Goal: Check status

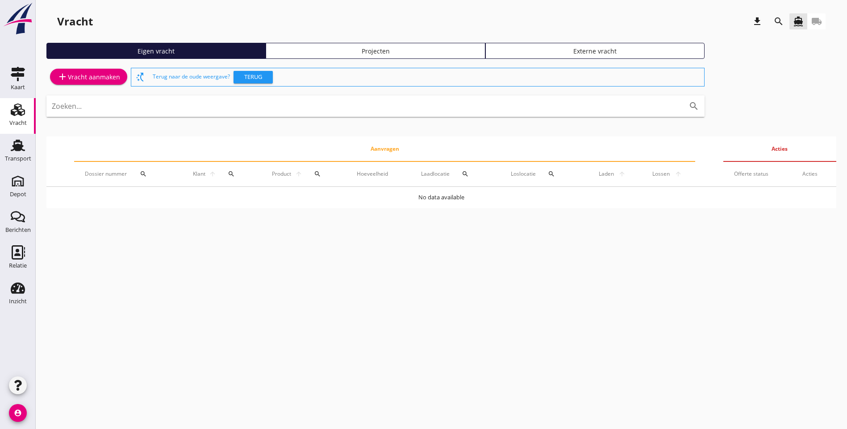
click at [193, 301] on div "cancel You are impersonating another user. Vracht download search directions_bo…" at bounding box center [441, 214] width 811 height 429
click at [22, 155] on div "Transport" at bounding box center [18, 159] width 26 height 12
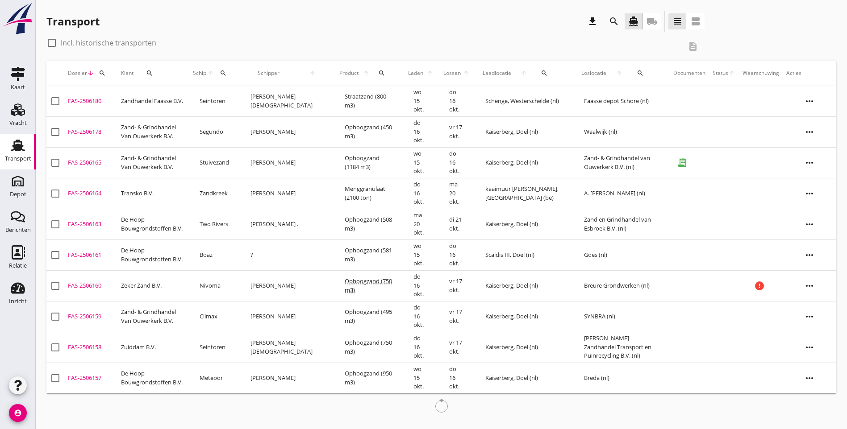
click at [55, 42] on div at bounding box center [51, 42] width 15 height 15
checkbox input "true"
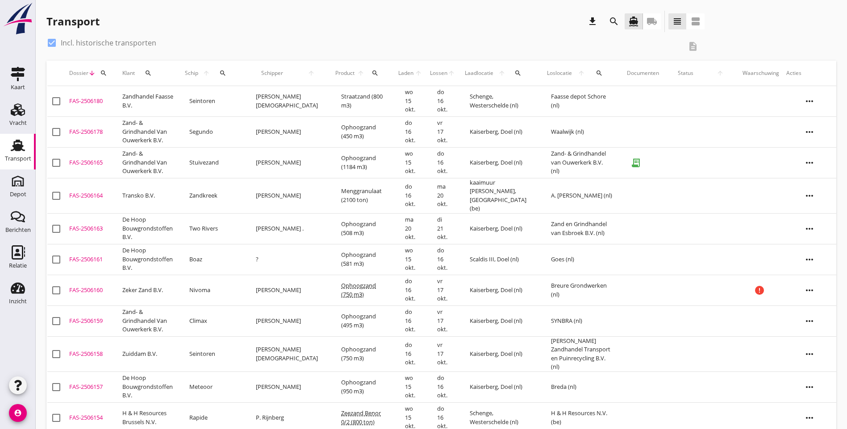
click at [371, 75] on icon "search" at bounding box center [374, 73] width 7 height 7
click at [356, 105] on input "Zoeken op product..." at bounding box center [388, 99] width 93 height 14
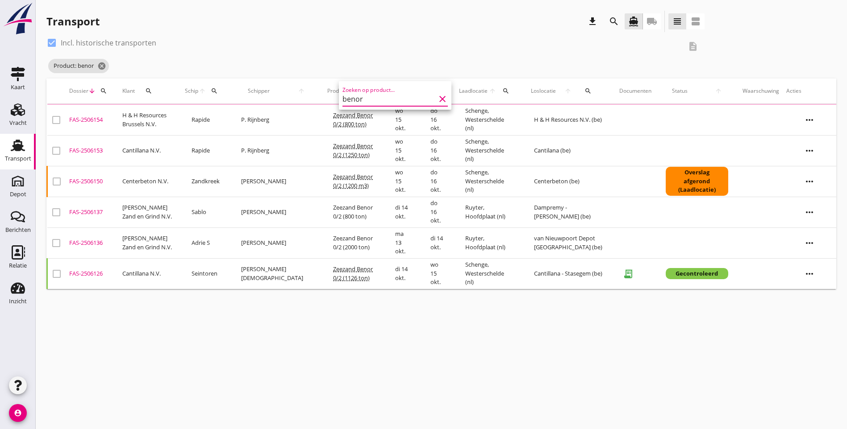
type input "benor"
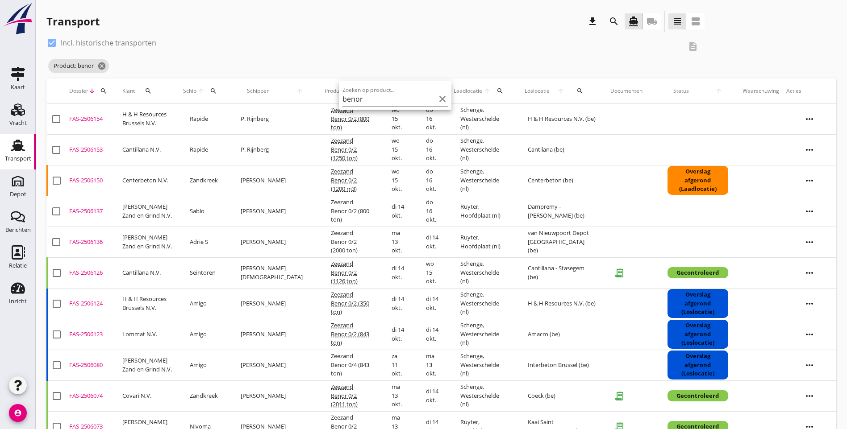
drag, startPoint x: 591, startPoint y: 184, endPoint x: 67, endPoint y: 115, distance: 528.7
click at [67, 115] on tbody "check_box_outline_blank FAS-2506154 upload_file Drop hier uw bestand om het aan…" at bounding box center [441, 412] width 789 height 616
copy tbody "FAS-2506154 upload_file Drop hier uw bestand om het aan het dossier toe te voeg…"
click at [289, 56] on div "check_box Incl. historische transporten description" at bounding box center [375, 46] width 658 height 21
click at [103, 66] on icon "cancel" at bounding box center [101, 66] width 9 height 9
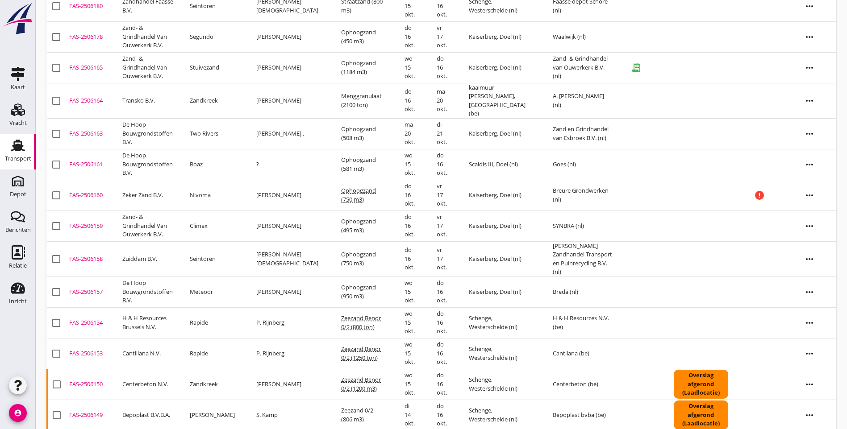
scroll to position [88, 0]
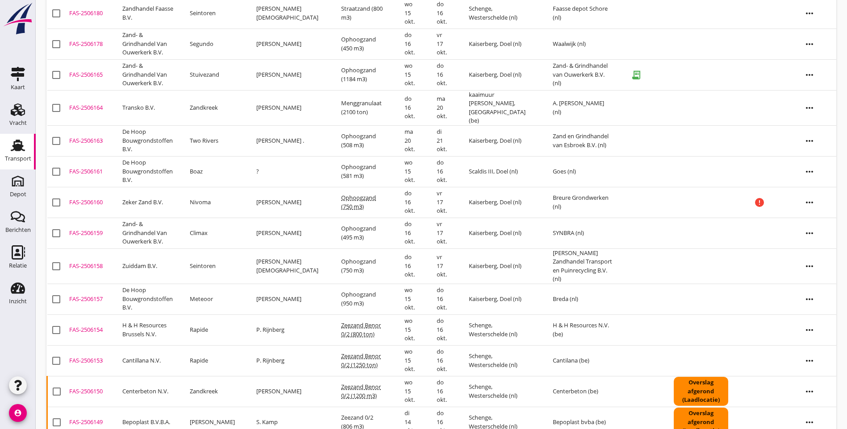
drag, startPoint x: 612, startPoint y: 207, endPoint x: 67, endPoint y: 165, distance: 546.2
copy tbody "FAS-2506161 upload_file Drop hier uw bestand om het aan het dossier toe te voeg…"
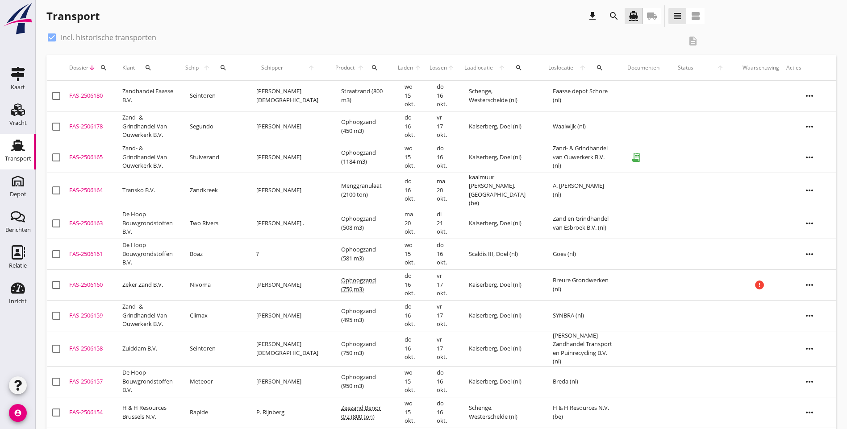
scroll to position [0, 0]
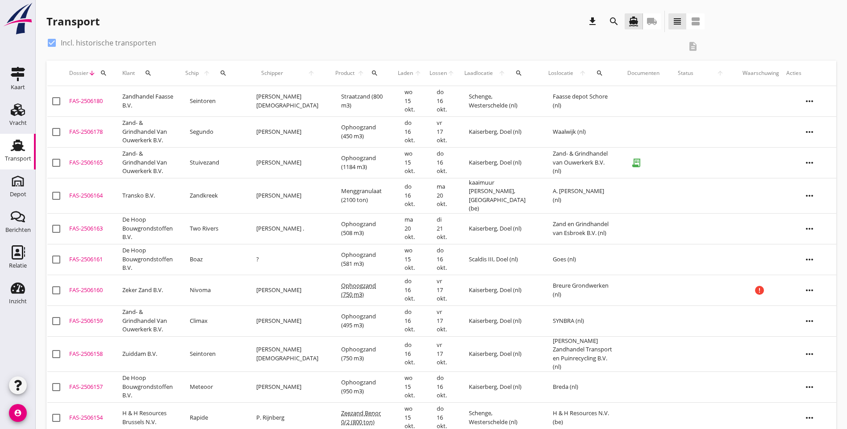
click at [654, 22] on div "Transport download search directions_boat local_shipping view_headline view_age…" at bounding box center [441, 23] width 790 height 25
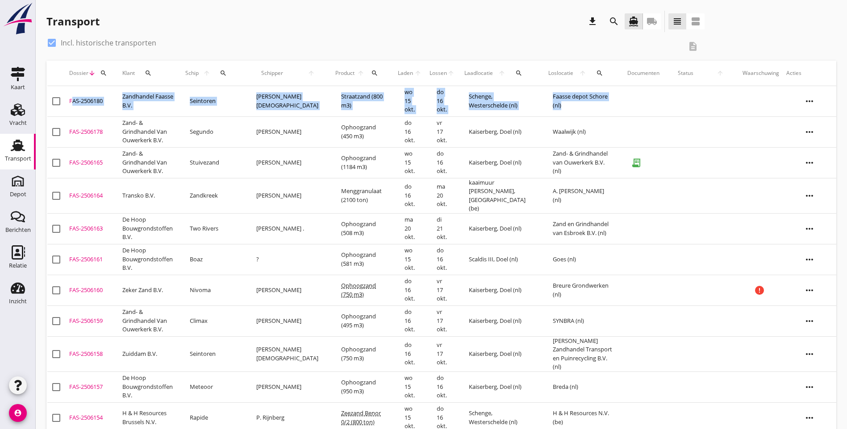
drag, startPoint x: 634, startPoint y: 107, endPoint x: 53, endPoint y: 94, distance: 581.8
click at [53, 94] on tr "check_box_outline_blank FAS-2506180 upload_file Drop hier uw bestand om het aan…" at bounding box center [441, 101] width 789 height 31
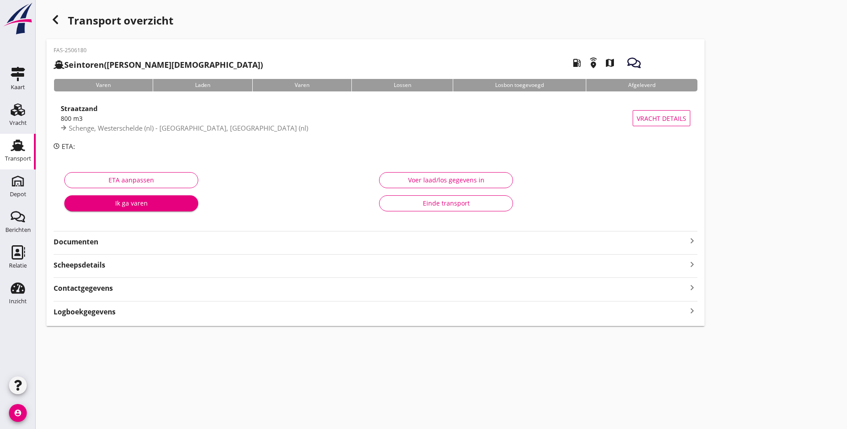
click at [53, 21] on icon "button" at bounding box center [55, 19] width 11 height 11
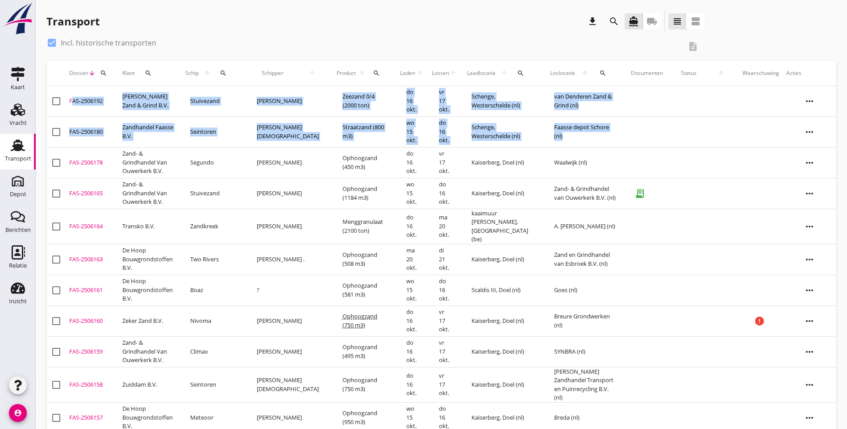
drag, startPoint x: 624, startPoint y: 134, endPoint x: 68, endPoint y: 93, distance: 557.3
click at [68, 93] on tbody "check_box_outline_blank FAS-2506192 upload_file Drop hier uw bestand om het aan…" at bounding box center [441, 398] width 789 height 624
copy tbody "FAS-2506192 upload_file Drop hier uw bestand om het aan het dossier toe te voeg…"
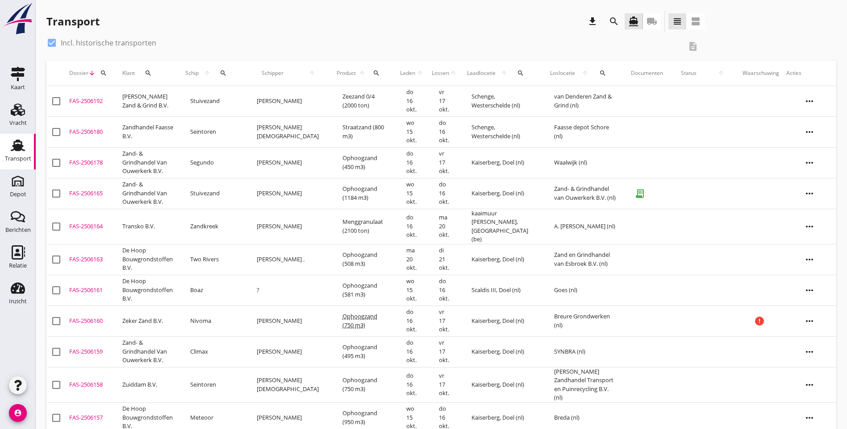
click at [254, 46] on div "check_box Incl. historische transporten" at bounding box center [363, 43] width 635 height 14
